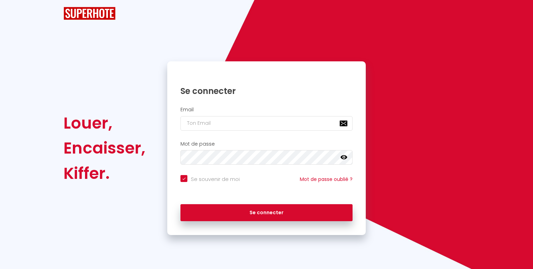
checkbox input "true"
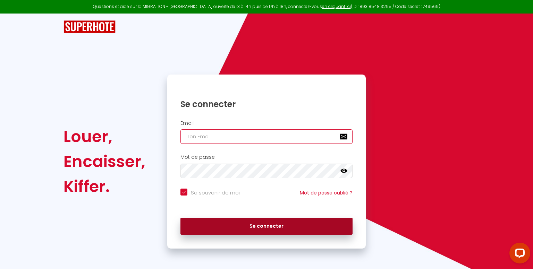
type input "[EMAIL_ADDRESS][DOMAIN_NAME]"
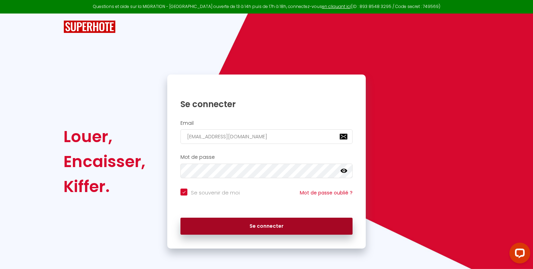
click at [235, 220] on button "Se connecter" at bounding box center [266, 226] width 172 height 17
checkbox input "true"
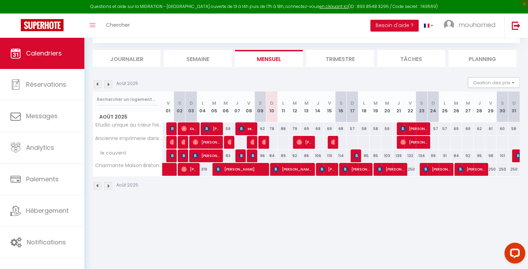
scroll to position [35, 0]
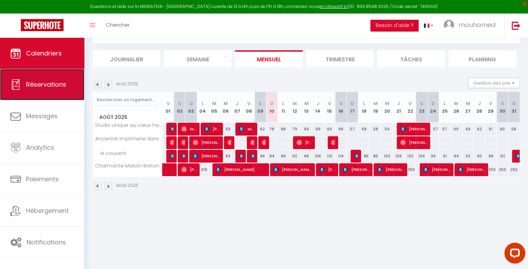
click at [48, 93] on link "Réservations" at bounding box center [42, 84] width 84 height 31
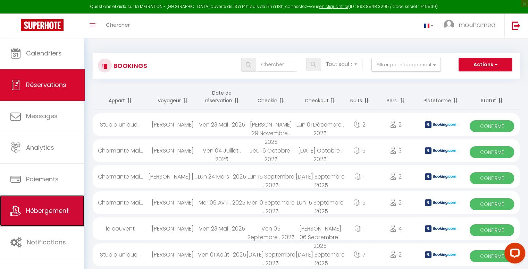
click at [25, 212] on link "Hébergement" at bounding box center [42, 210] width 84 height 31
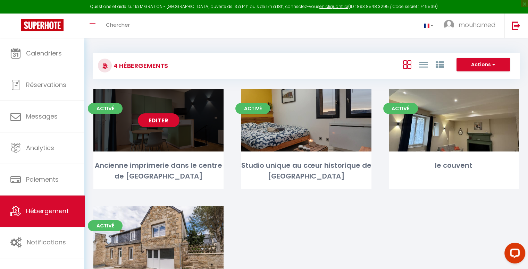
click at [160, 131] on div "Editer" at bounding box center [158, 120] width 130 height 62
select select "3"
select select "2"
select select "1"
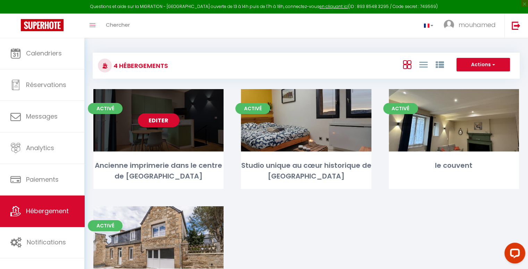
select select "28"
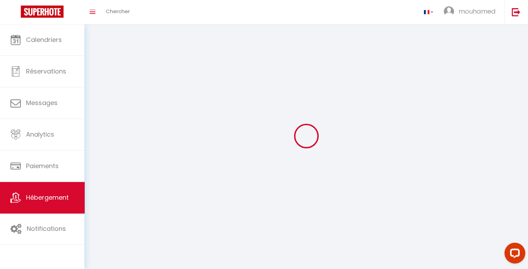
select select
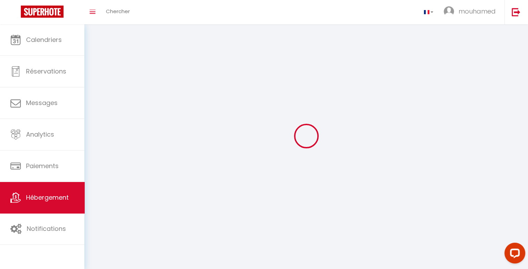
select select
checkbox input "false"
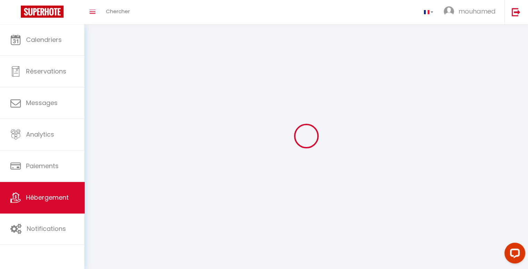
select select
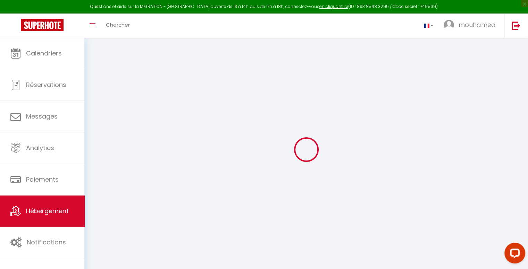
select select
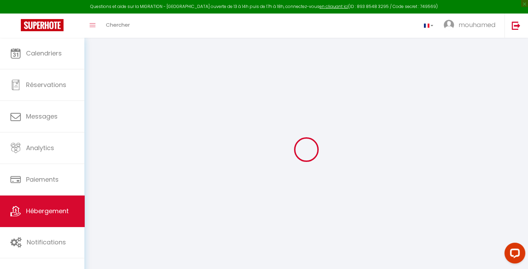
select select
checkbox input "false"
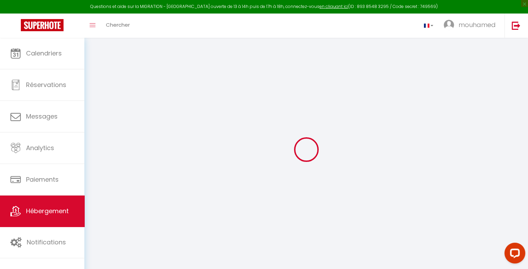
select select
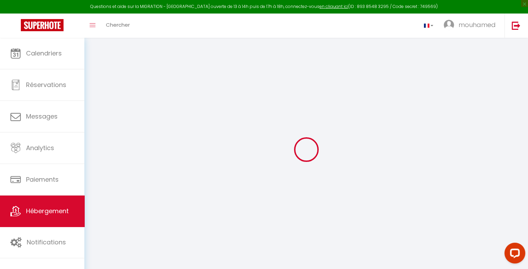
select select
checkbox input "false"
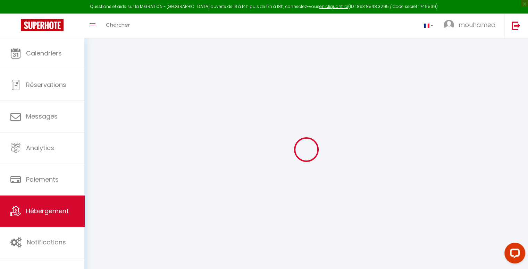
checkbox input "false"
select select
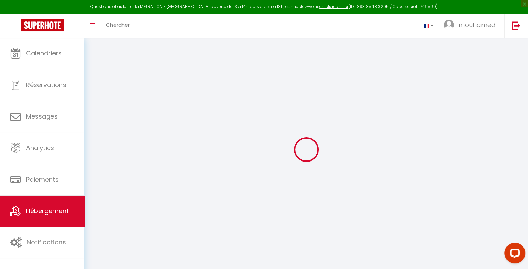
select select
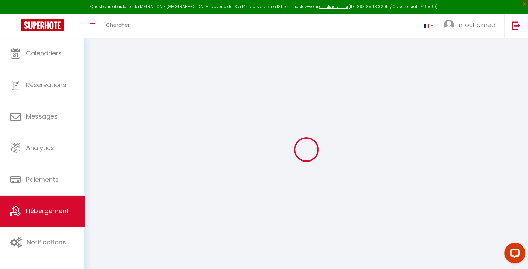
checkbox input "false"
select select
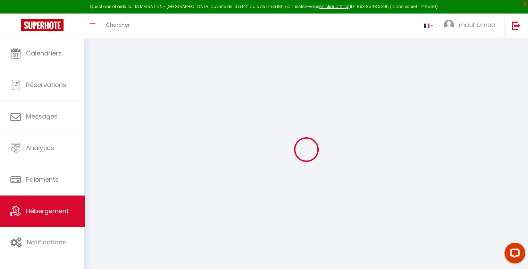
select select
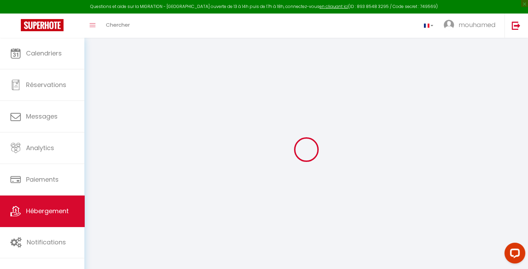
select select
checkbox input "false"
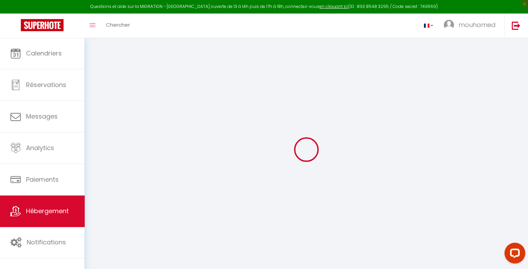
checkbox input "false"
select select
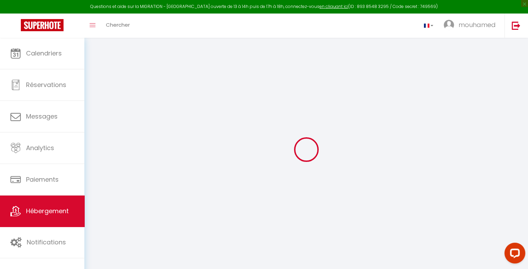
select select
checkbox input "false"
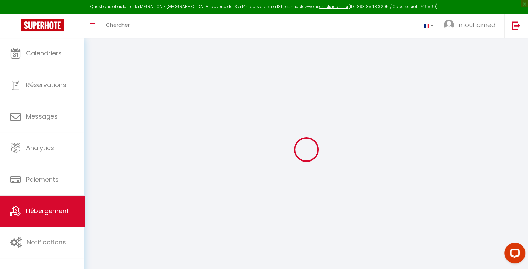
checkbox input "false"
select select
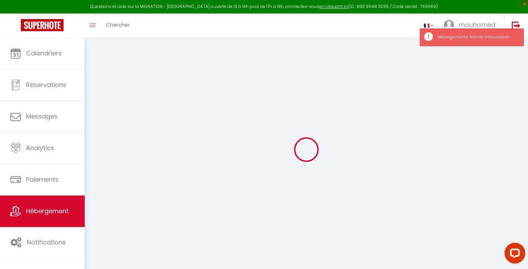
type input "Ancienne imprimerie dans le centre de [GEOGRAPHIC_DATA]"
type input "marnas"
type input "philippe"
type input "6"
type input "50"
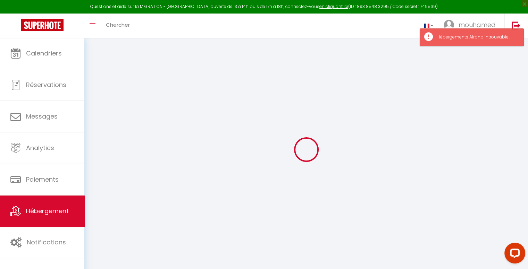
type input "20"
select select
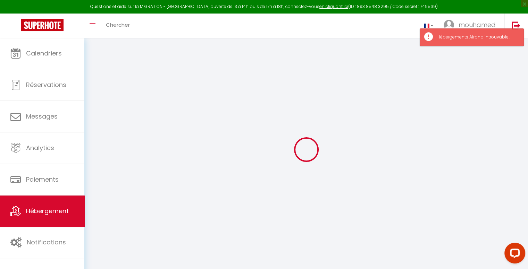
select select
type input "6 Grande Rue"
type input "26000"
type input "Valence"
type input "limal.conciergerie@gmail.com"
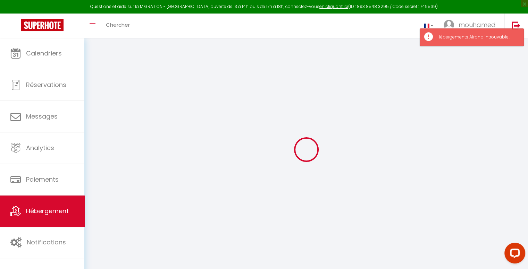
select select
checkbox input "false"
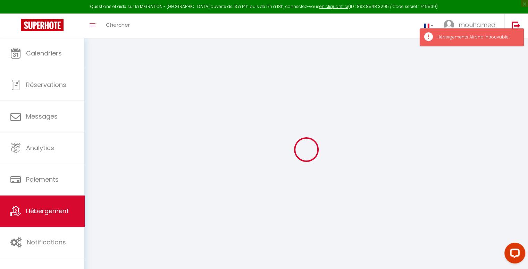
select select
type input "0"
select select
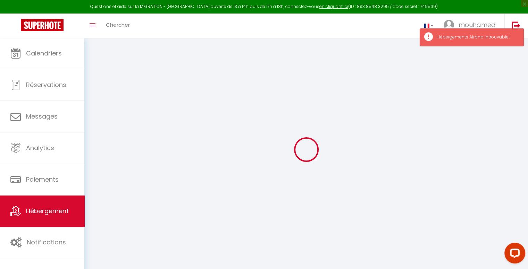
select select
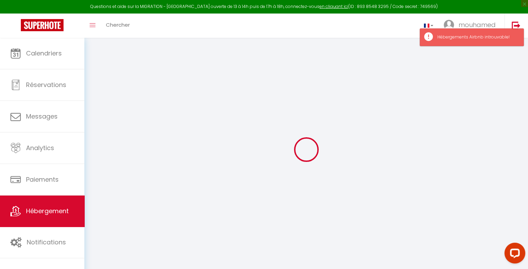
checkbox input "false"
select select
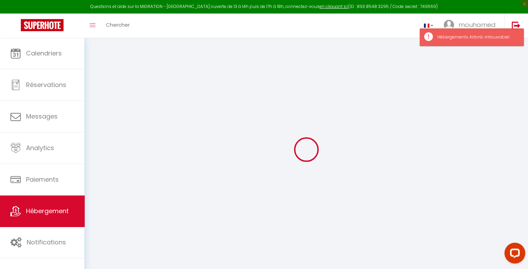
select select
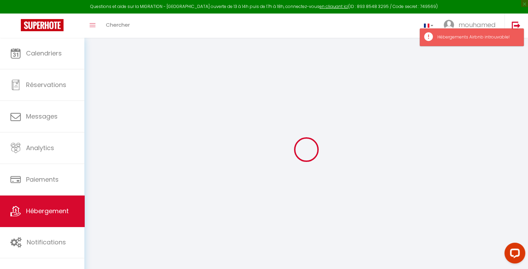
checkbox input "false"
select select
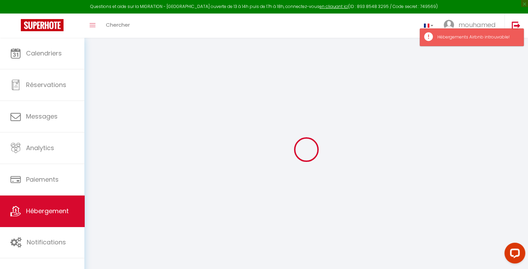
checkbox input "false"
select select "15:00"
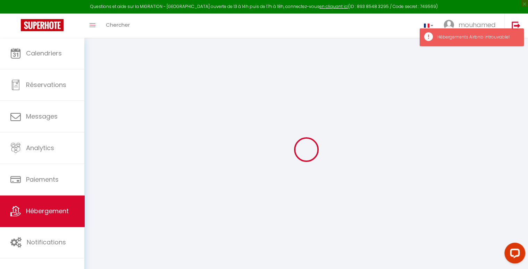
select select "23:45"
select select "11:00"
select select "30"
select select "120"
select select
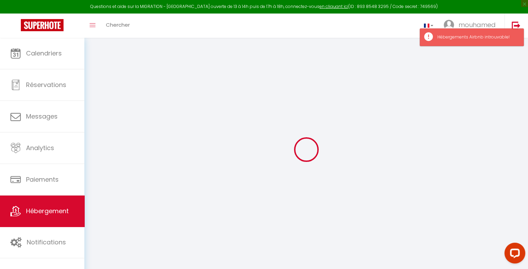
checkbox input "false"
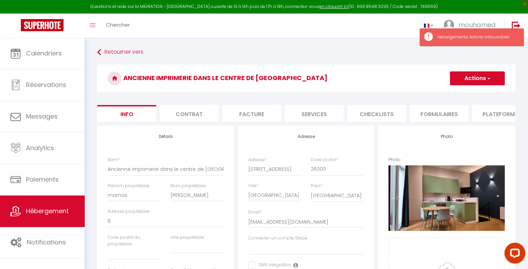
select select
checkbox input "false"
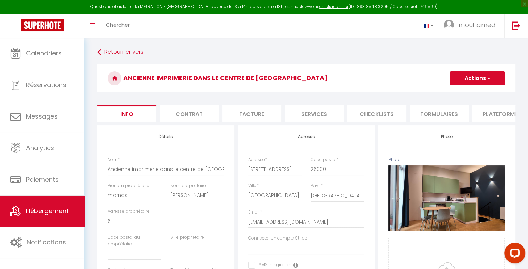
click at [491, 114] on li "Plateformes" at bounding box center [501, 113] width 59 height 17
select select
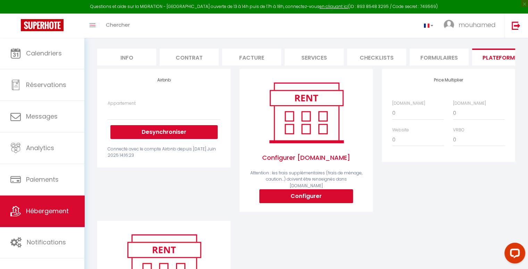
scroll to position [56, 0]
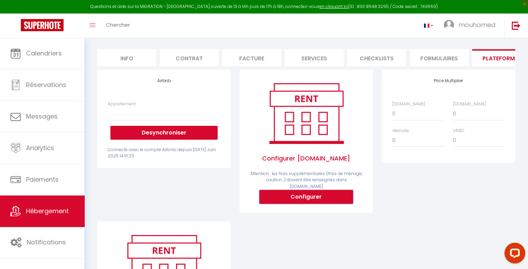
click at [287, 196] on button "Configurer" at bounding box center [306, 197] width 94 height 14
select select
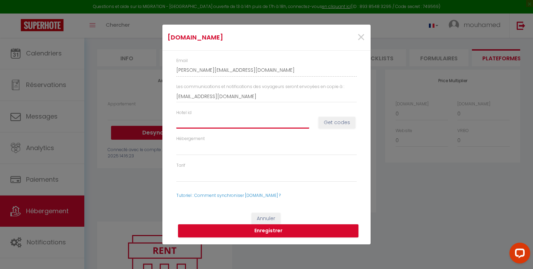
click at [193, 127] on input "Hotel id" at bounding box center [242, 122] width 133 height 12
click at [332, 125] on button "Get codes" at bounding box center [337, 123] width 37 height 12
select select
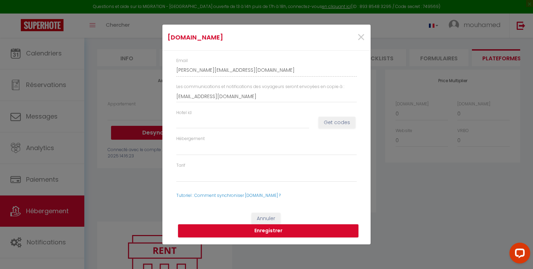
select select
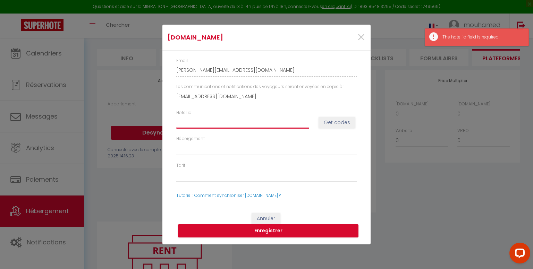
click at [215, 118] on input "Hotel id" at bounding box center [242, 122] width 133 height 12
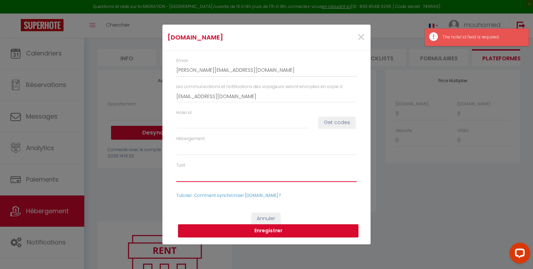
click at [197, 175] on select "Tarif" at bounding box center [266, 175] width 180 height 13
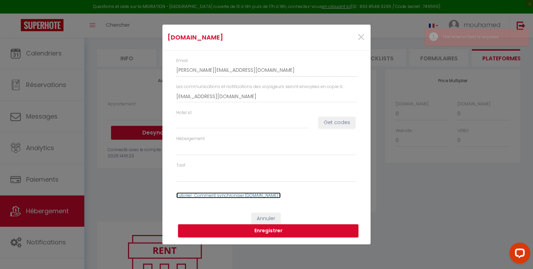
click at [233, 196] on link "Tutoriel : Comment synchroniser Booking.com ?" at bounding box center [228, 196] width 104 height 6
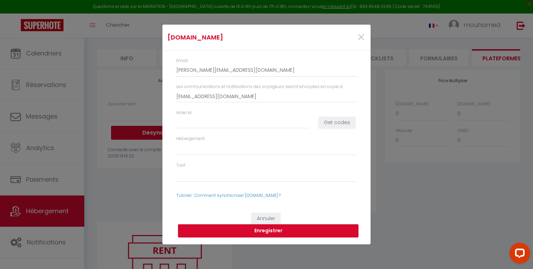
click at [139, 110] on div "Booking.com × Email adam-lakhal-aenke05a_property@reply.superhote.com Les commu…" at bounding box center [266, 134] width 533 height 269
click at [361, 37] on span "×" at bounding box center [361, 37] width 9 height 21
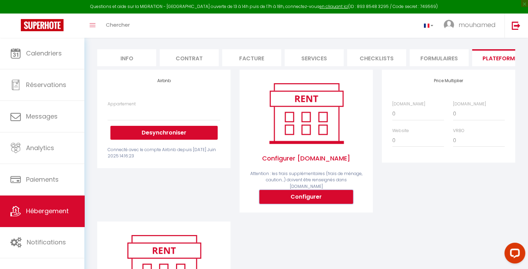
click at [281, 200] on button "Configurer" at bounding box center [306, 197] width 94 height 14
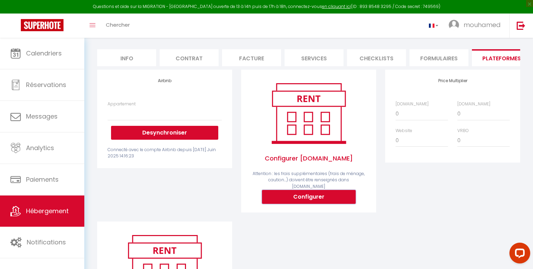
type input "adam-lakhal-aenke05a_property@reply.superhote.com"
type input "limal.conciergerie@gmail.com"
select select
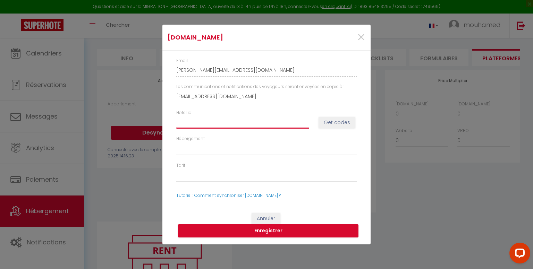
click at [226, 119] on input "Hotel id" at bounding box center [242, 122] width 133 height 12
type input "1"
select select
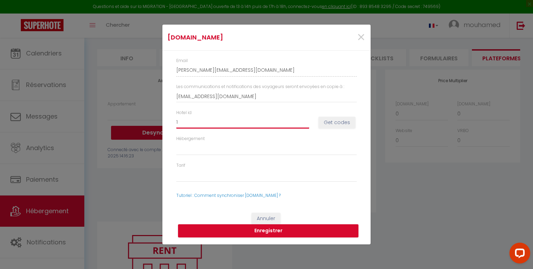
type input "14"
select select
type input "147"
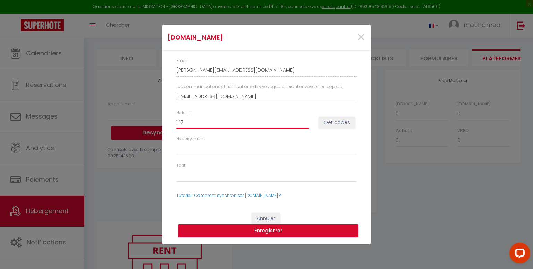
select select
type input "1474"
select select
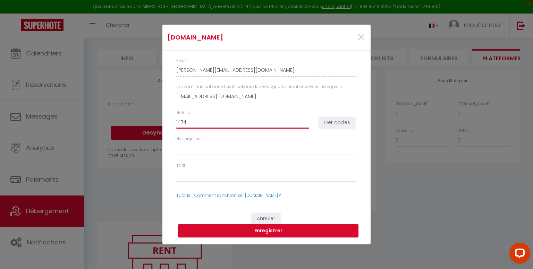
select select
type input "14741"
select select
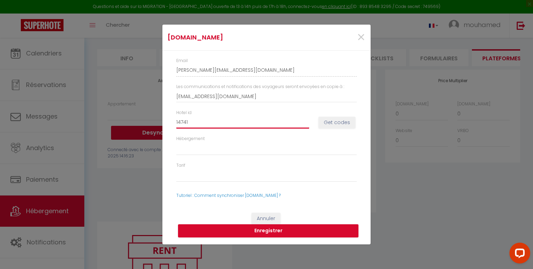
select select
type input "147418"
select select
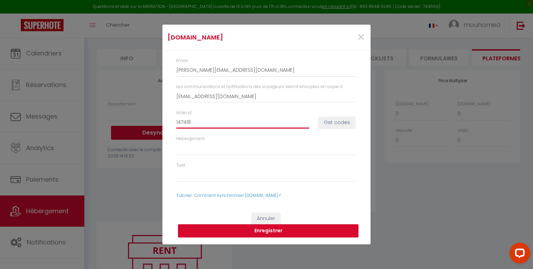
type input "1474188"
select select
type input "14741889"
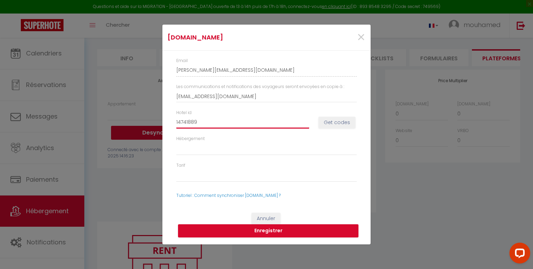
select select
type input "14741889"
click at [344, 125] on button "Get codes" at bounding box center [337, 123] width 37 height 12
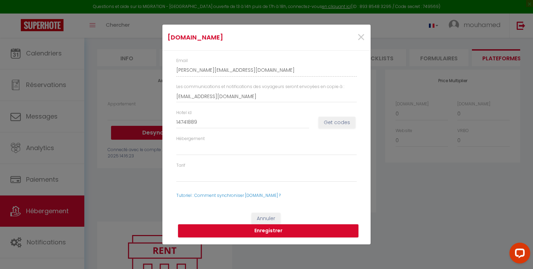
select select
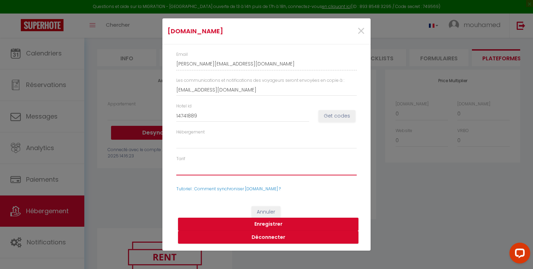
click at [213, 169] on select "57407561 - Standard Rate 57407562 - Non-refundable Rate-One-Bedroom Apartment-1…" at bounding box center [266, 168] width 180 height 13
click at [264, 222] on button "Enregistrer" at bounding box center [268, 224] width 180 height 13
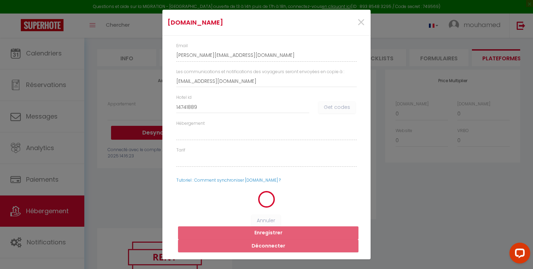
select select
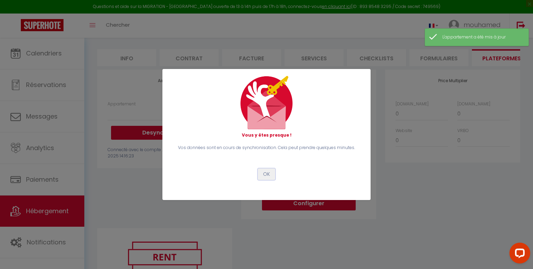
click at [265, 175] on button "OK" at bounding box center [266, 175] width 17 height 12
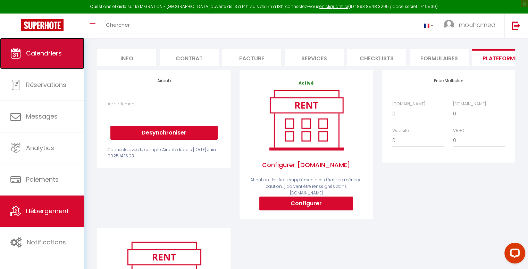
click at [29, 60] on link "Calendriers" at bounding box center [42, 53] width 84 height 31
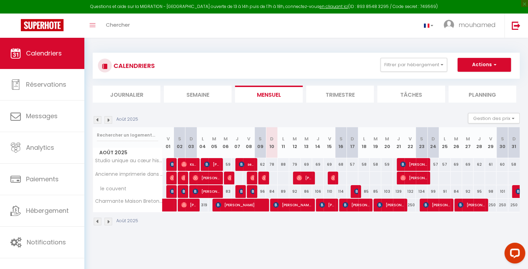
click at [271, 183] on div at bounding box center [271, 178] width 12 height 13
click at [319, 185] on div "106" at bounding box center [317, 191] width 11 height 13
click at [347, 91] on li "Trimestre" at bounding box center [340, 94] width 68 height 17
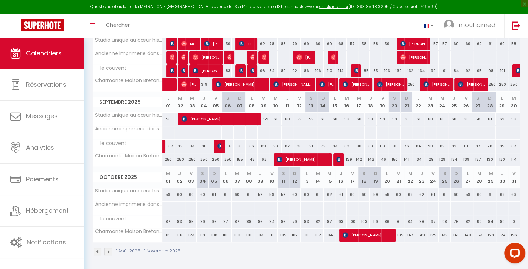
scroll to position [121, 0]
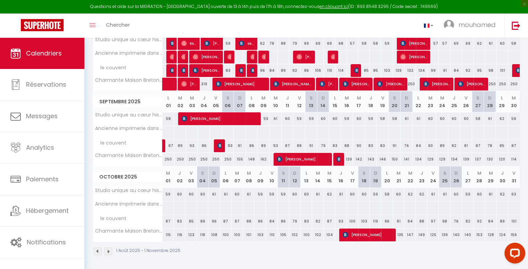
click at [216, 252] on div "1 Août 2025 - 1 Novembre 2025" at bounding box center [306, 252] width 427 height 20
click at [108, 250] on img at bounding box center [108, 252] width 8 height 8
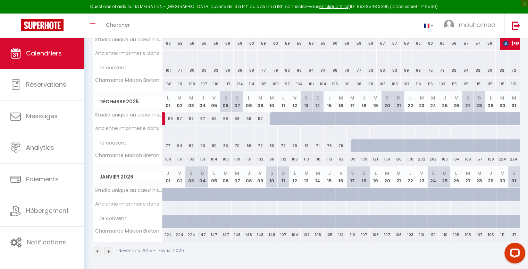
click at [105, 248] on img at bounding box center [108, 252] width 8 height 8
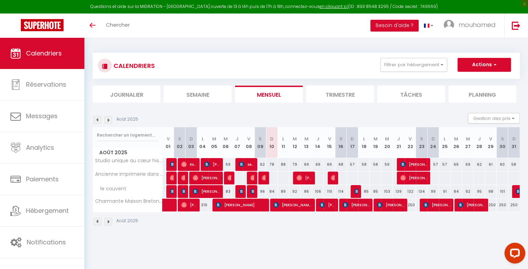
click at [316, 179] on div at bounding box center [318, 178] width 12 height 13
type input "[DEMOGRAPHIC_DATA] 14 Août 2025"
type input "Ven 15 Août 2025"
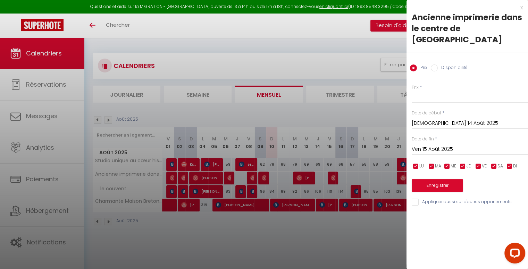
click at [343, 252] on div at bounding box center [264, 134] width 528 height 269
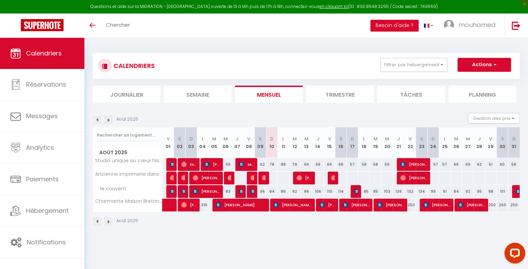
click at [325, 246] on body "Questions et aide sur la MIGRATION - [GEOGRAPHIC_DATA] ouverte de 13 à 14h puis…" at bounding box center [264, 172] width 528 height 269
click at [274, 191] on div "84" at bounding box center [271, 191] width 11 height 13
type input "84"
type input "Dim 10 Août 2025"
type input "Lun 11 Août 2025"
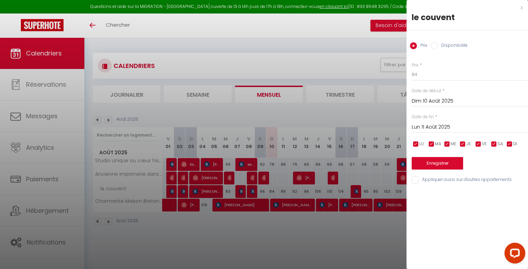
click at [300, 158] on div at bounding box center [264, 134] width 528 height 269
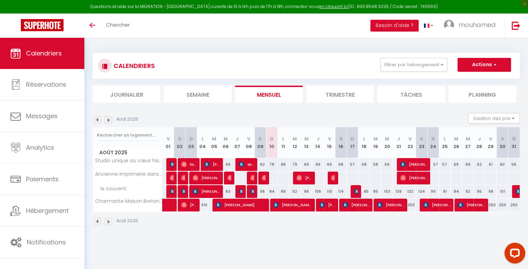
click at [273, 216] on div "Août 2025" at bounding box center [306, 222] width 427 height 20
click at [108, 220] on img at bounding box center [108, 222] width 8 height 8
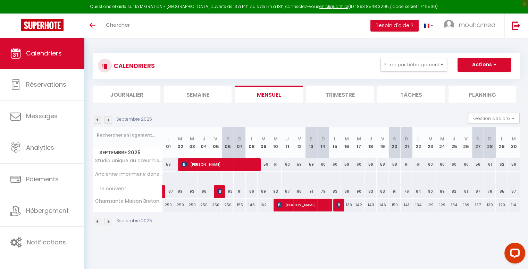
click at [94, 222] on img at bounding box center [98, 222] width 8 height 8
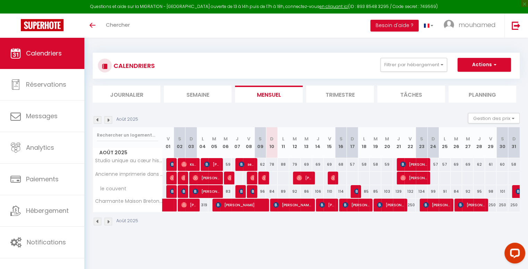
click at [380, 238] on div "CALENDRIERS Filtrer par hébergement Tous Studio unique au cœur historique de [G…" at bounding box center [306, 139] width 444 height 203
click at [108, 222] on img at bounding box center [108, 222] width 8 height 8
